Goal: Information Seeking & Learning: Check status

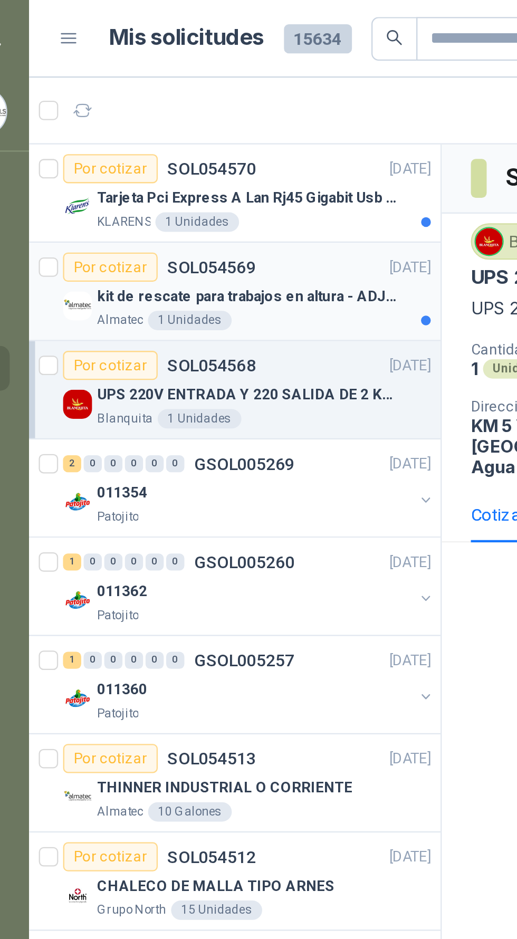
click at [167, 132] on p "kit de rescate para trabajos en altura - ADJUNTAR FICHA TECNICA" at bounding box center [135, 129] width 131 height 10
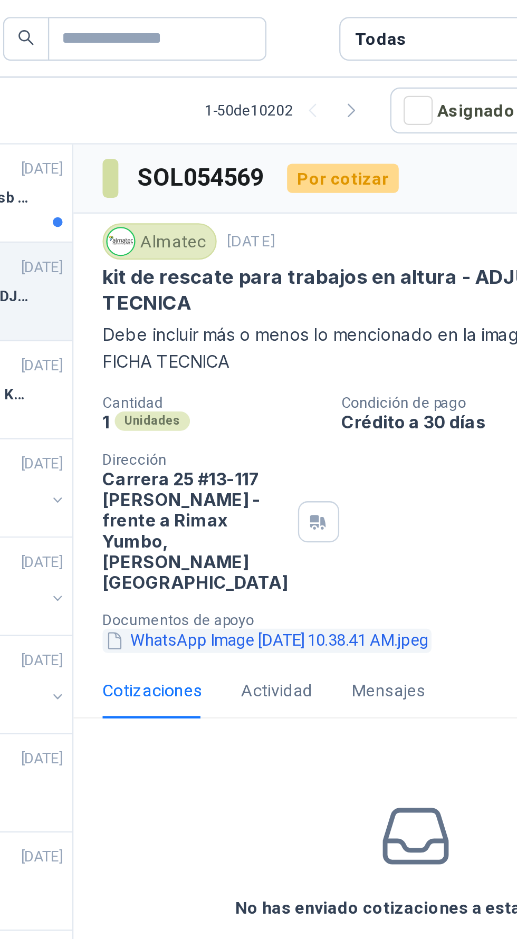
click at [291, 273] on button "WhatsApp Image 2025-09-02 at 10.38.41 AM.jpeg" at bounding box center [303, 278] width 143 height 11
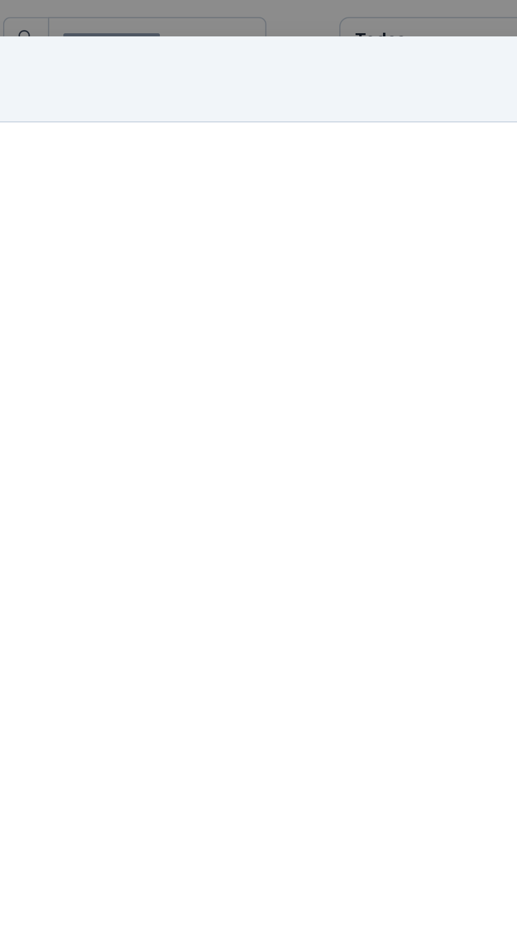
scroll to position [16, 0]
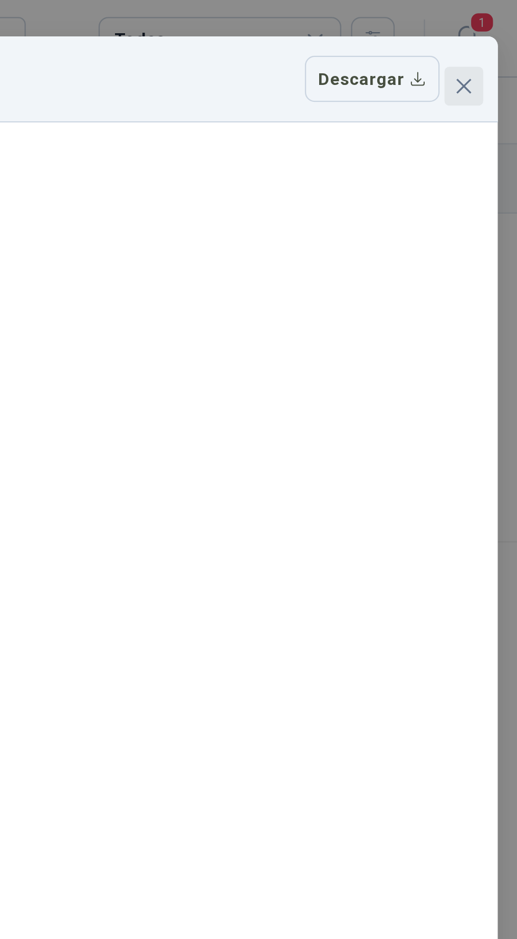
click at [490, 29] on button "Close" at bounding box center [493, 37] width 17 height 17
